Goal: Navigation & Orientation: Find specific page/section

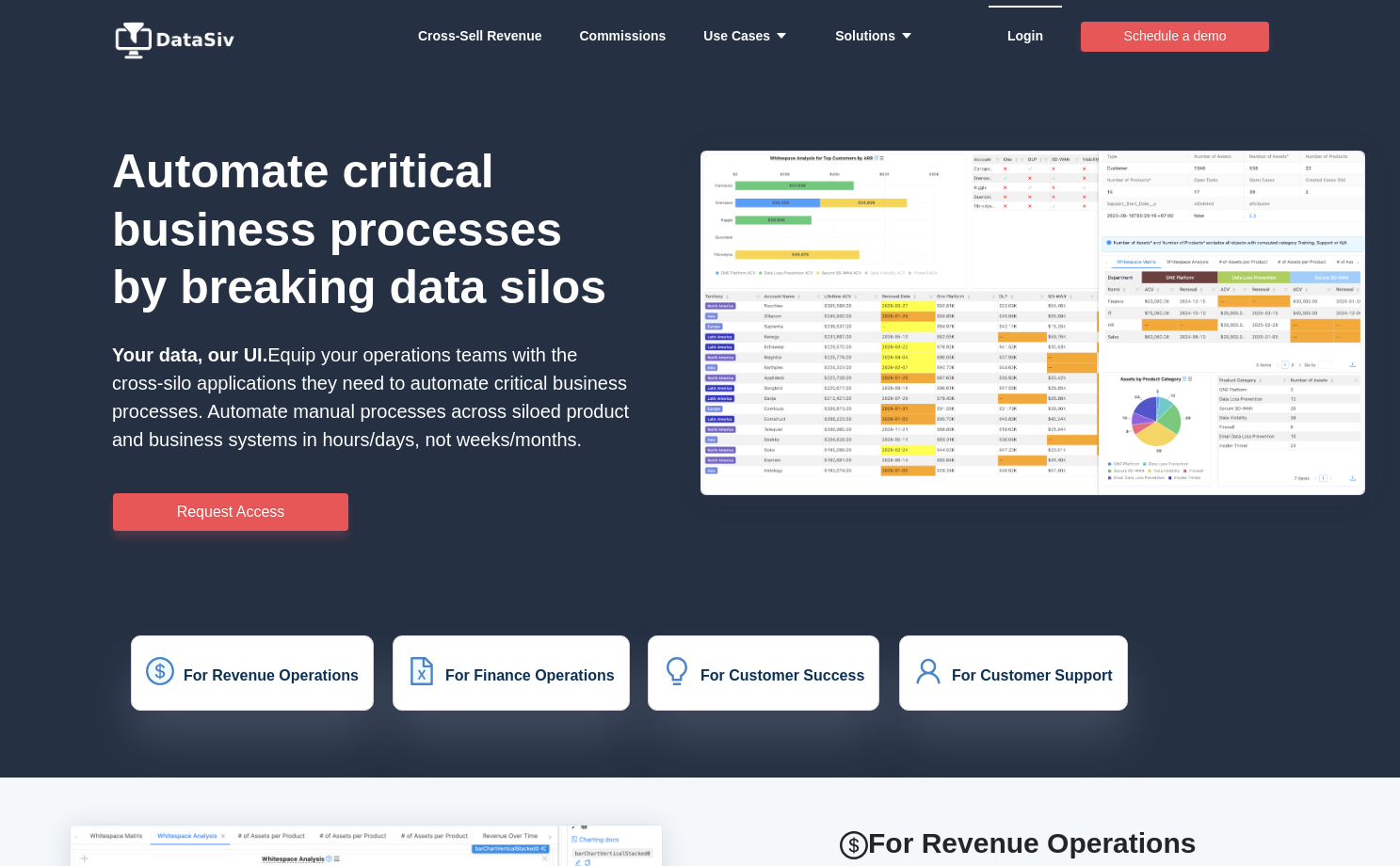
click at [1022, 34] on link "Login" at bounding box center [1025, 36] width 36 height 57
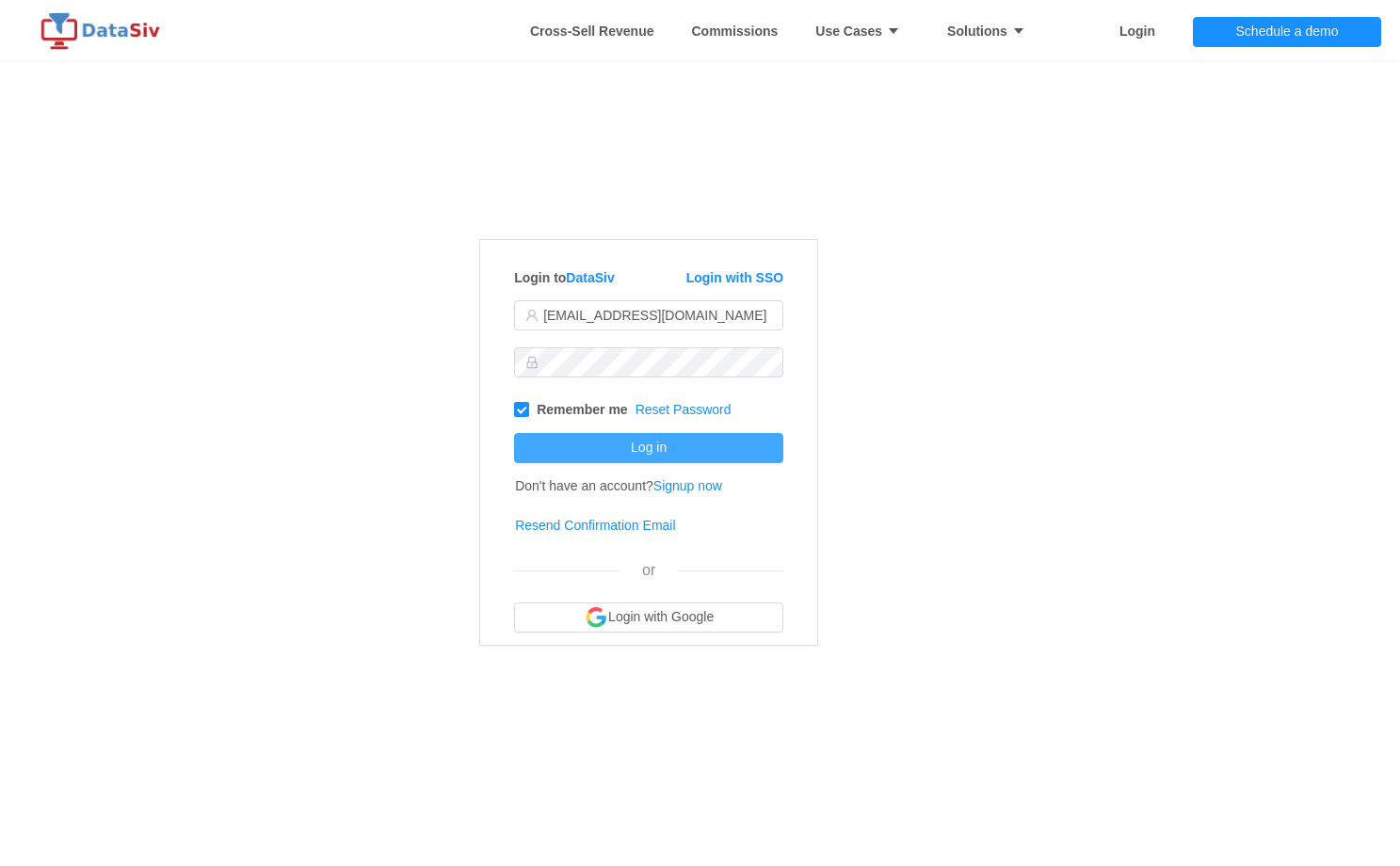
click at [645, 454] on button "Log in" at bounding box center [648, 448] width 270 height 30
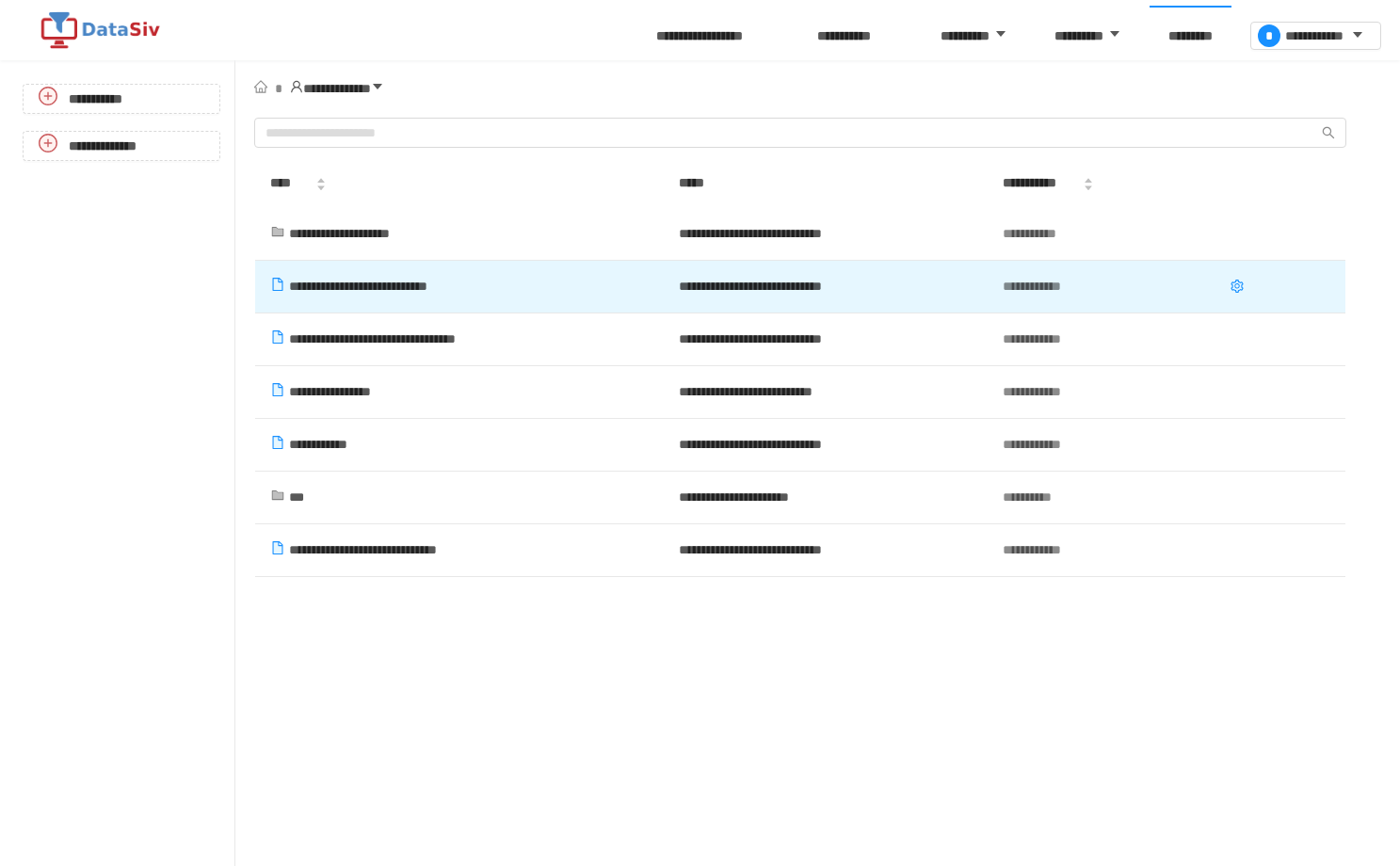
click at [427, 293] on span "**********" at bounding box center [358, 286] width 139 height 13
